Goal: Information Seeking & Learning: Learn about a topic

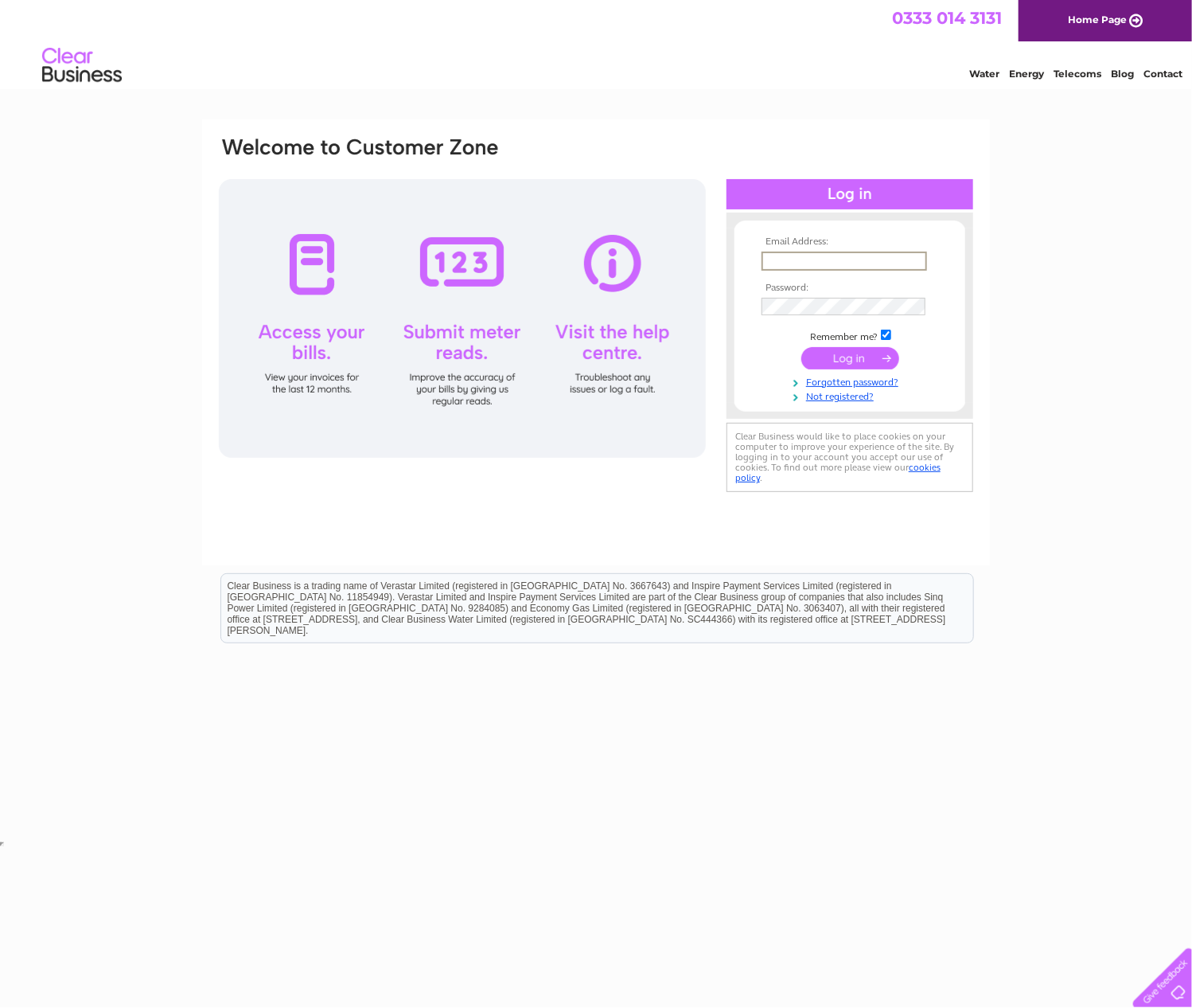
click at [818, 263] on input "text" at bounding box center [844, 261] width 166 height 19
type input "harrisjoinery@outlook.com"
click at [857, 350] on input "submit" at bounding box center [849, 356] width 98 height 23
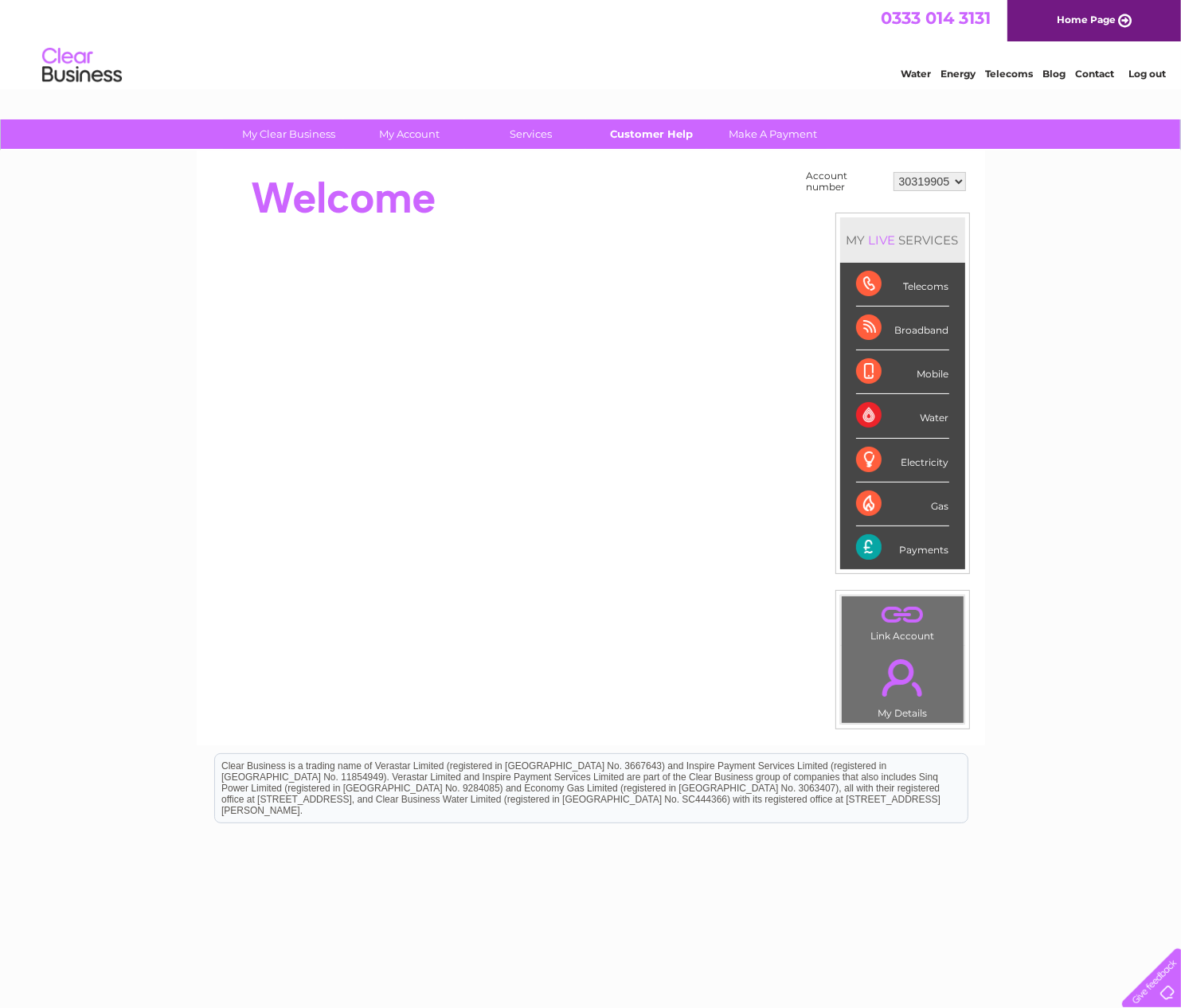
click at [671, 138] on link "Customer Help" at bounding box center [652, 133] width 132 height 29
